Goal: Task Accomplishment & Management: Manage account settings

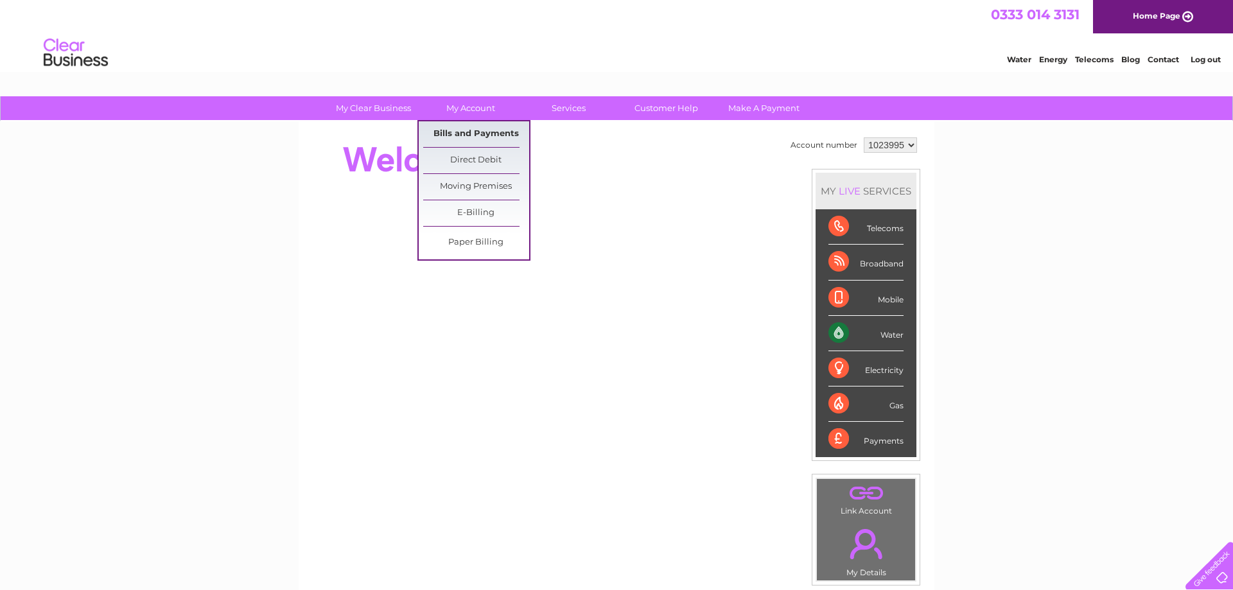
click at [439, 125] on link "Bills and Payments" at bounding box center [476, 134] width 106 height 26
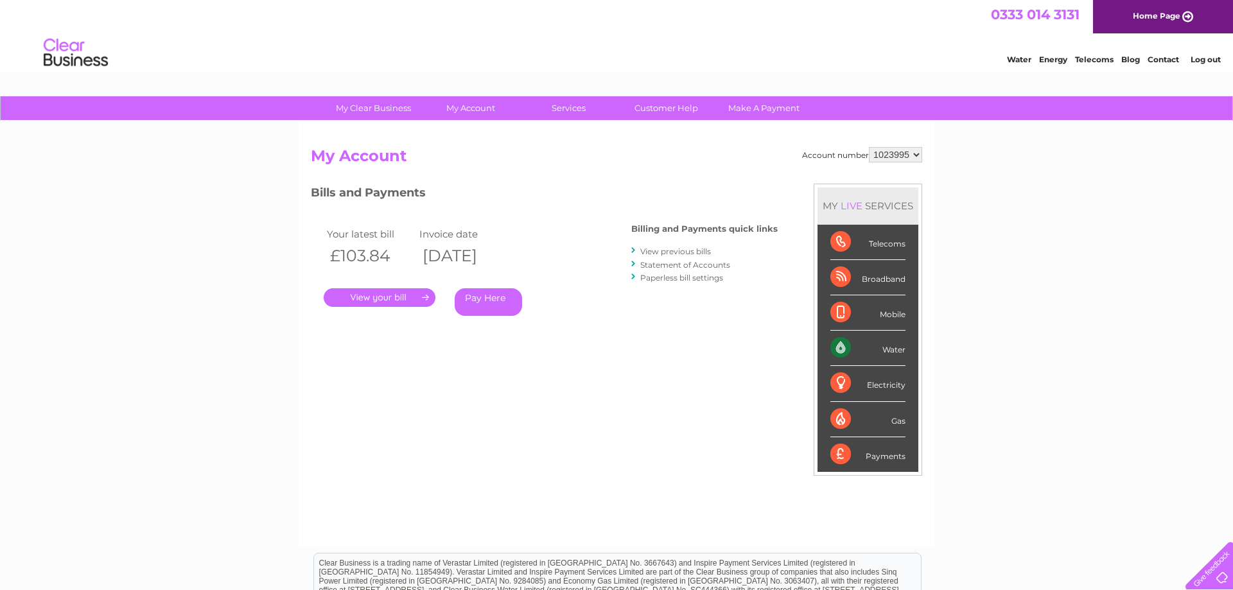
click at [391, 302] on link "." at bounding box center [380, 297] width 112 height 19
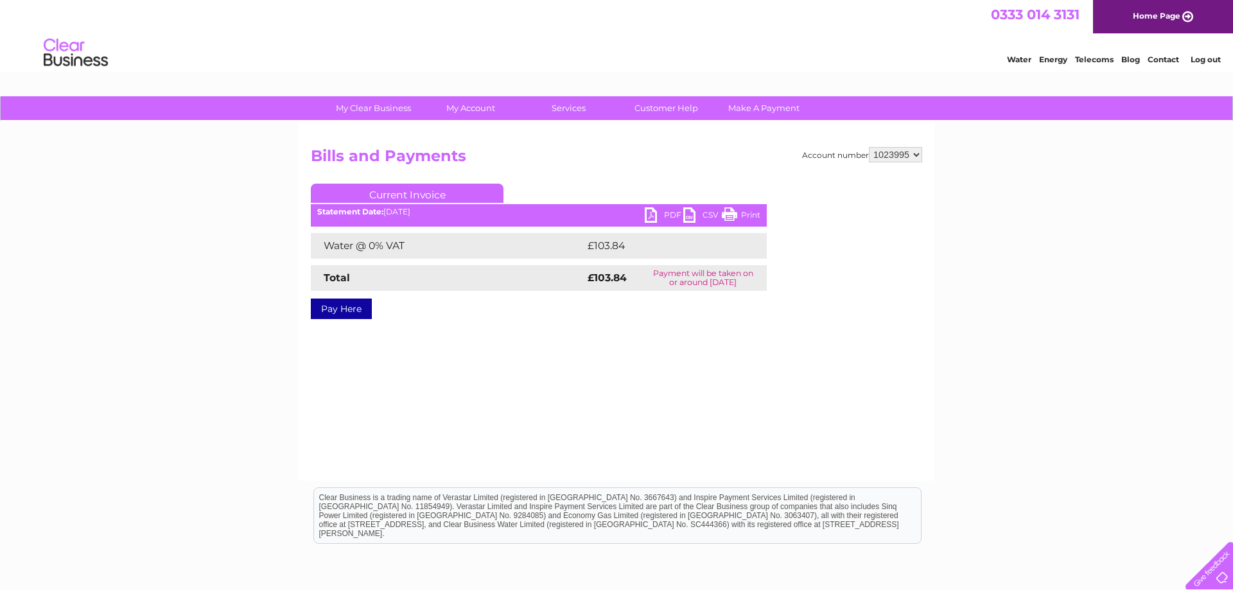
click at [650, 209] on link "PDF" at bounding box center [664, 216] width 39 height 19
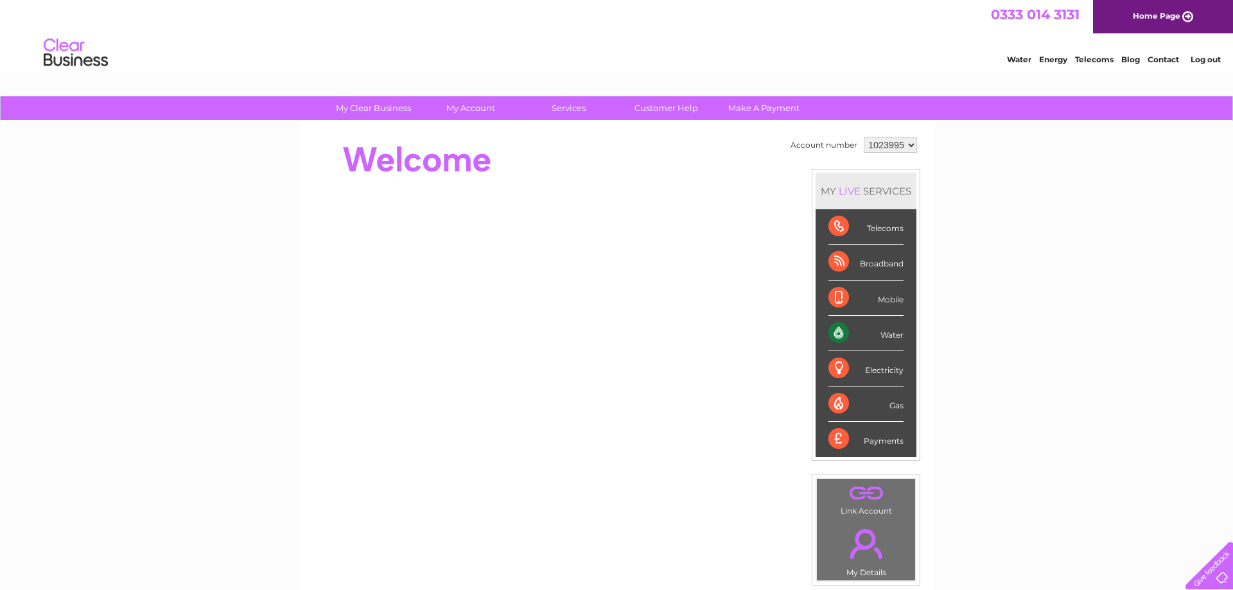
click at [864, 137] on select "1023995 1023997" at bounding box center [890, 144] width 53 height 15
select select "1023997"
click option "1023997" at bounding box center [0, 0] width 0 height 0
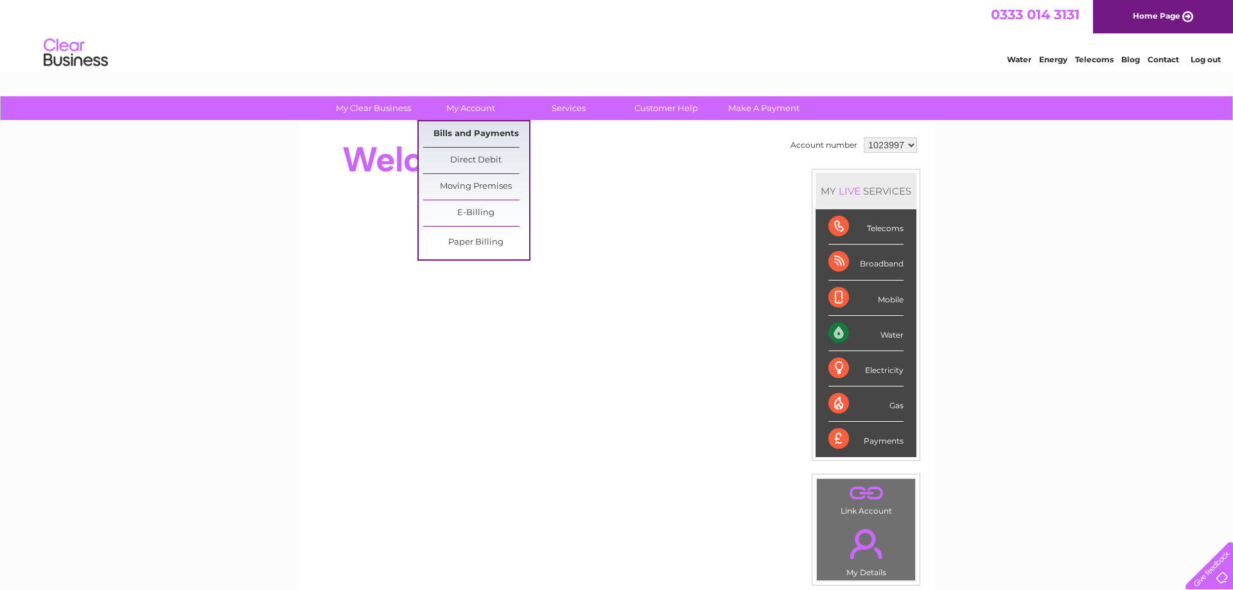
click at [448, 128] on link "Bills and Payments" at bounding box center [476, 134] width 106 height 26
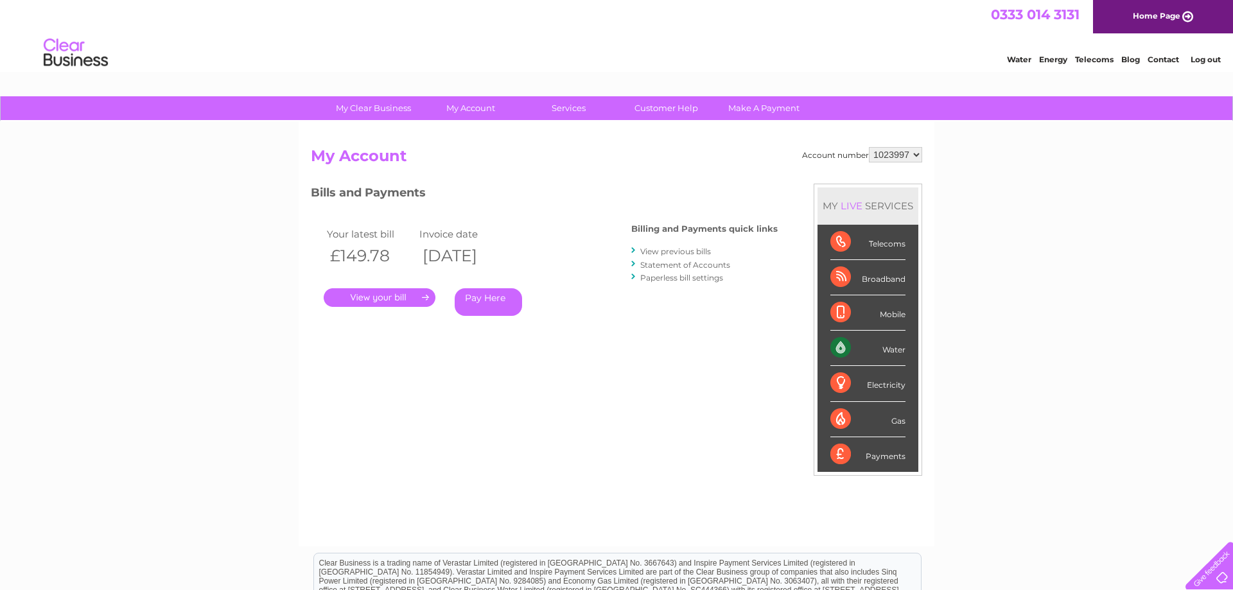
click at [338, 298] on link "." at bounding box center [380, 297] width 112 height 19
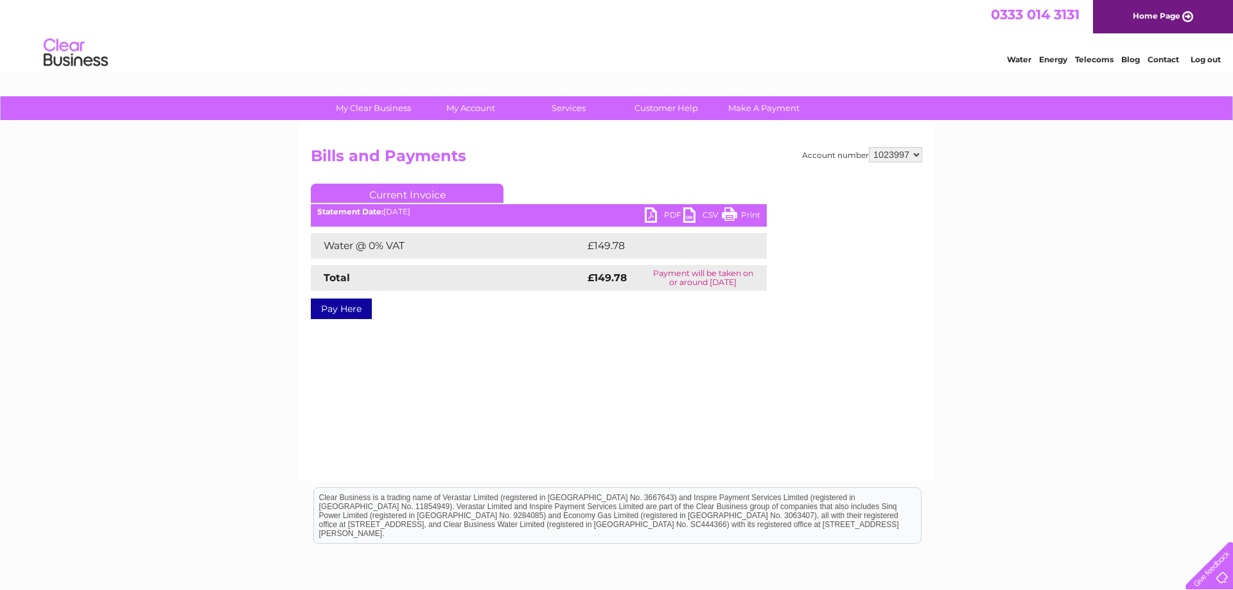
click at [660, 216] on link "PDF" at bounding box center [664, 216] width 39 height 19
click at [1200, 58] on link "Log out" at bounding box center [1206, 60] width 30 height 10
